Goal: Check status

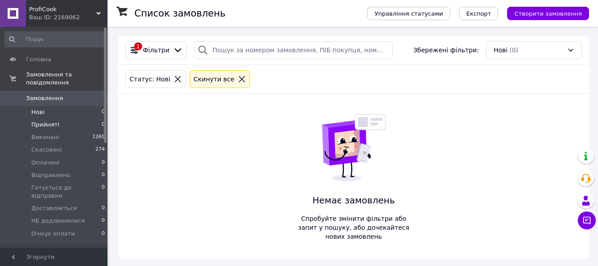
click at [47, 121] on span "Прийняті" at bounding box center [45, 125] width 28 height 8
click at [38, 108] on span "Нові" at bounding box center [37, 112] width 13 height 8
